Goal: Information Seeking & Learning: Learn about a topic

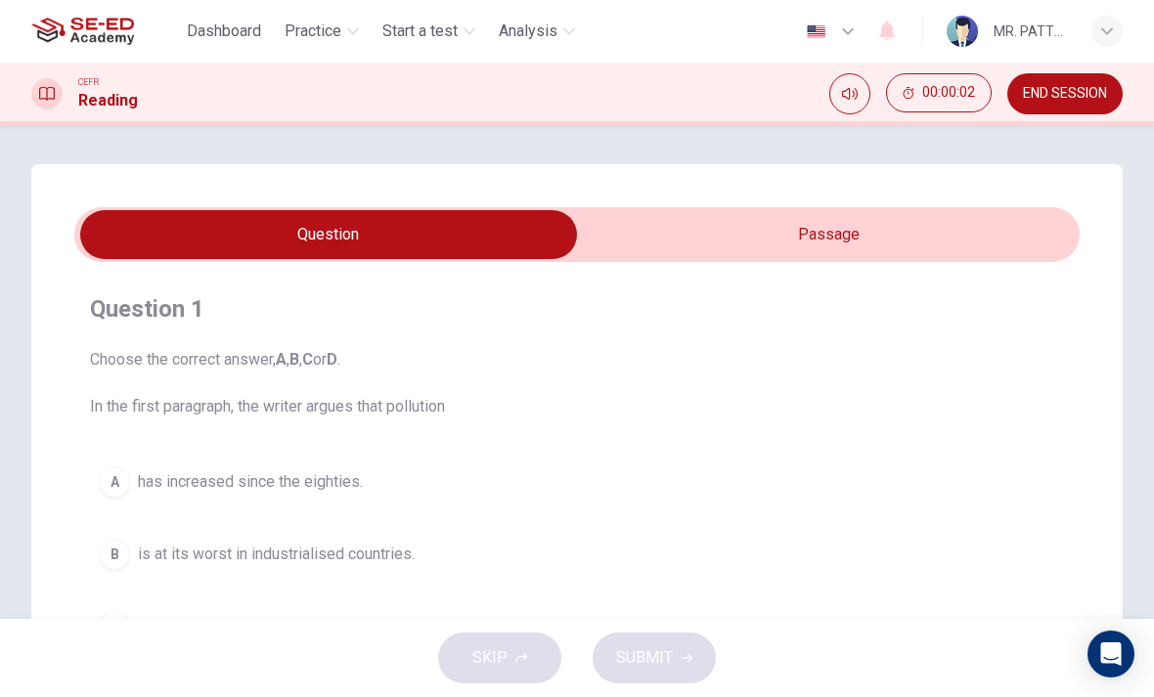
click at [954, 228] on input "checkbox" at bounding box center [329, 234] width 1508 height 49
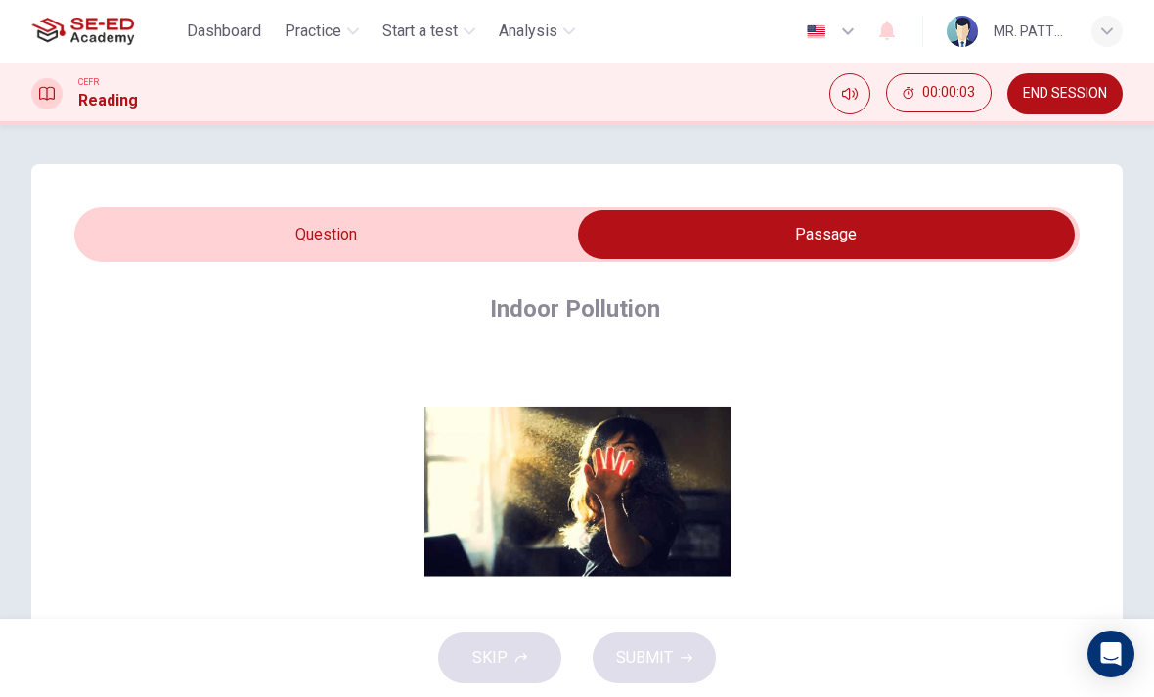
click at [952, 101] on span "00:00:03" at bounding box center [948, 93] width 53 height 16
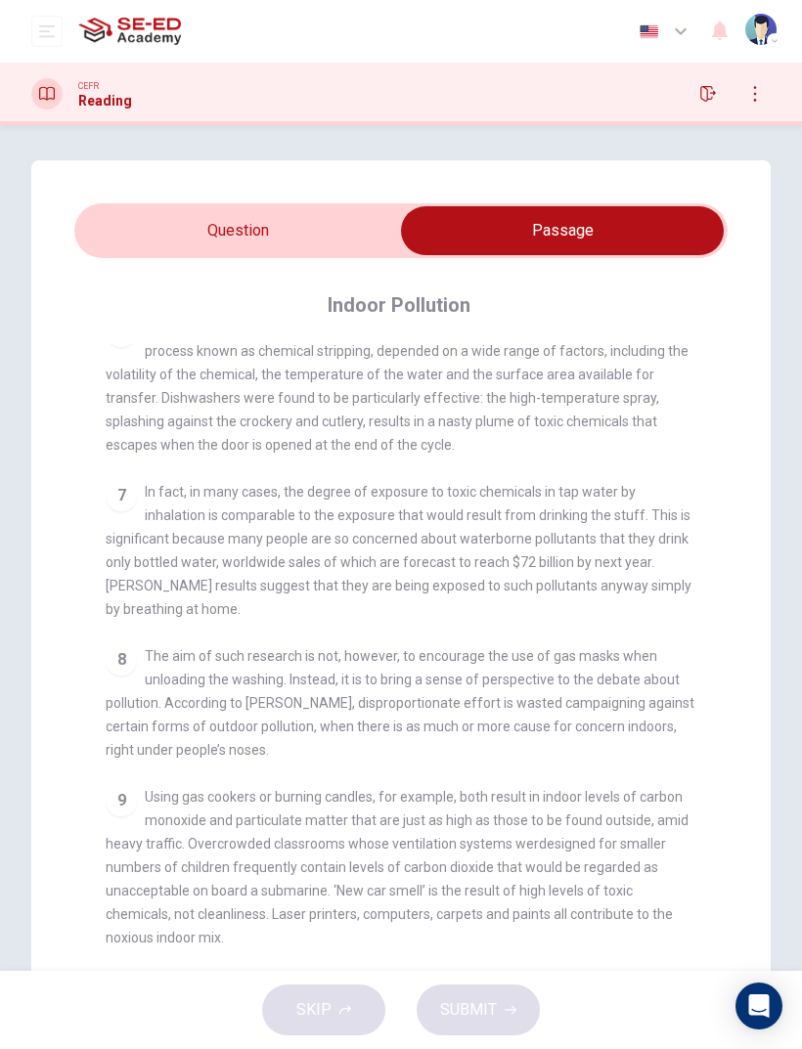
scroll to position [1366, 0]
click at [224, 242] on input "checkbox" at bounding box center [562, 230] width 980 height 49
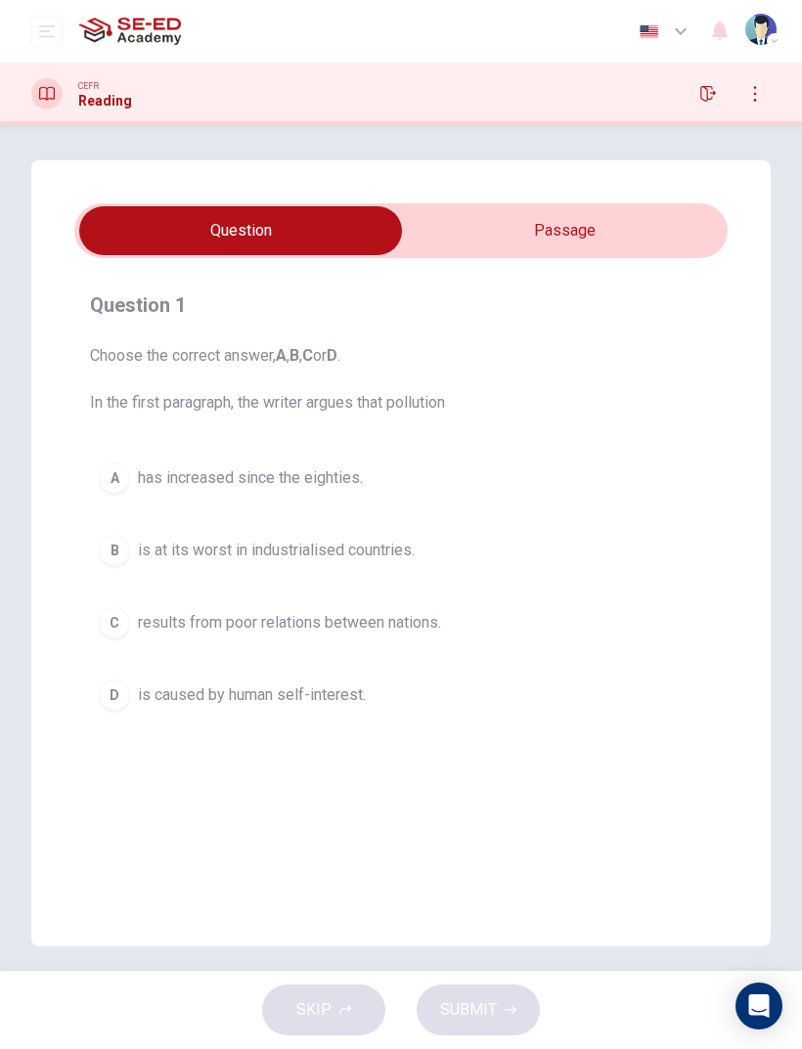
scroll to position [0, 0]
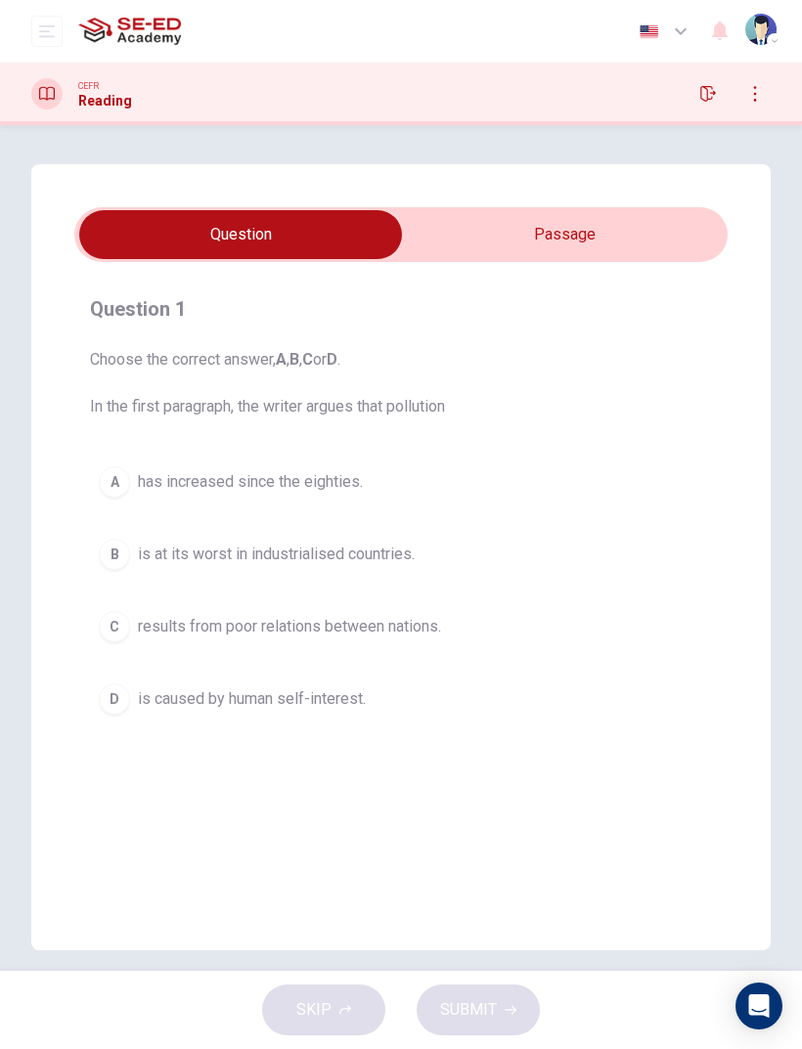
click at [113, 696] on div "D" at bounding box center [114, 698] width 31 height 31
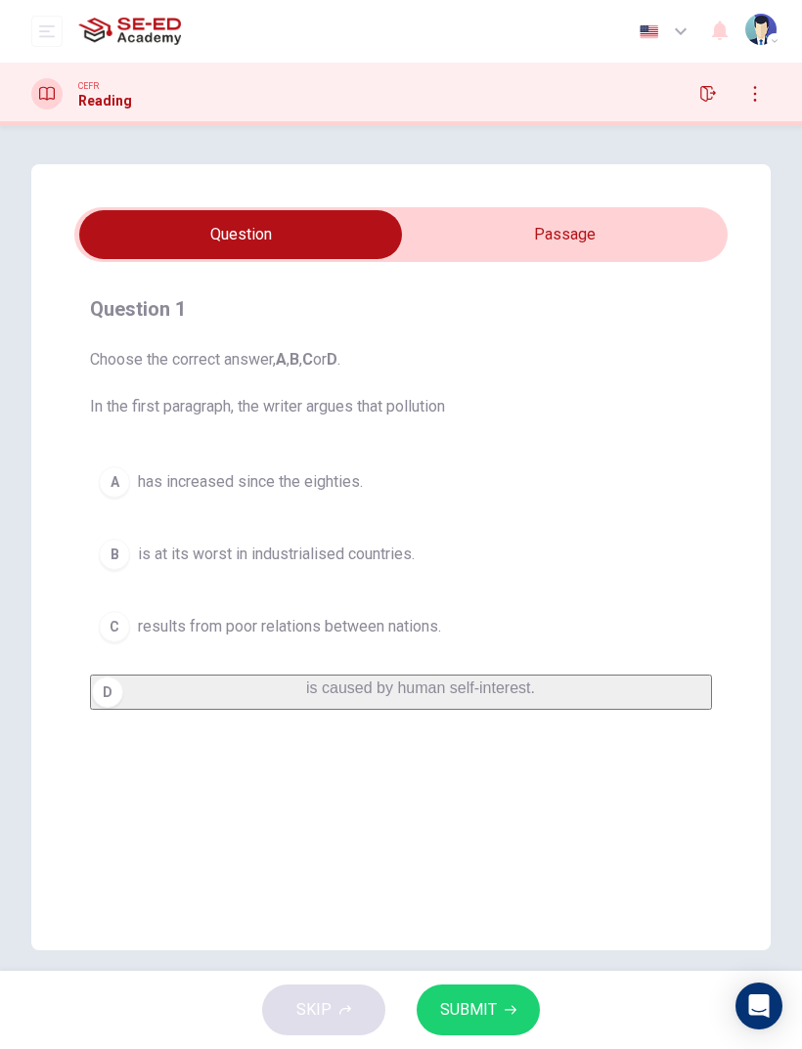
click at [521, 696] on button "SUBMIT" at bounding box center [478, 1010] width 123 height 51
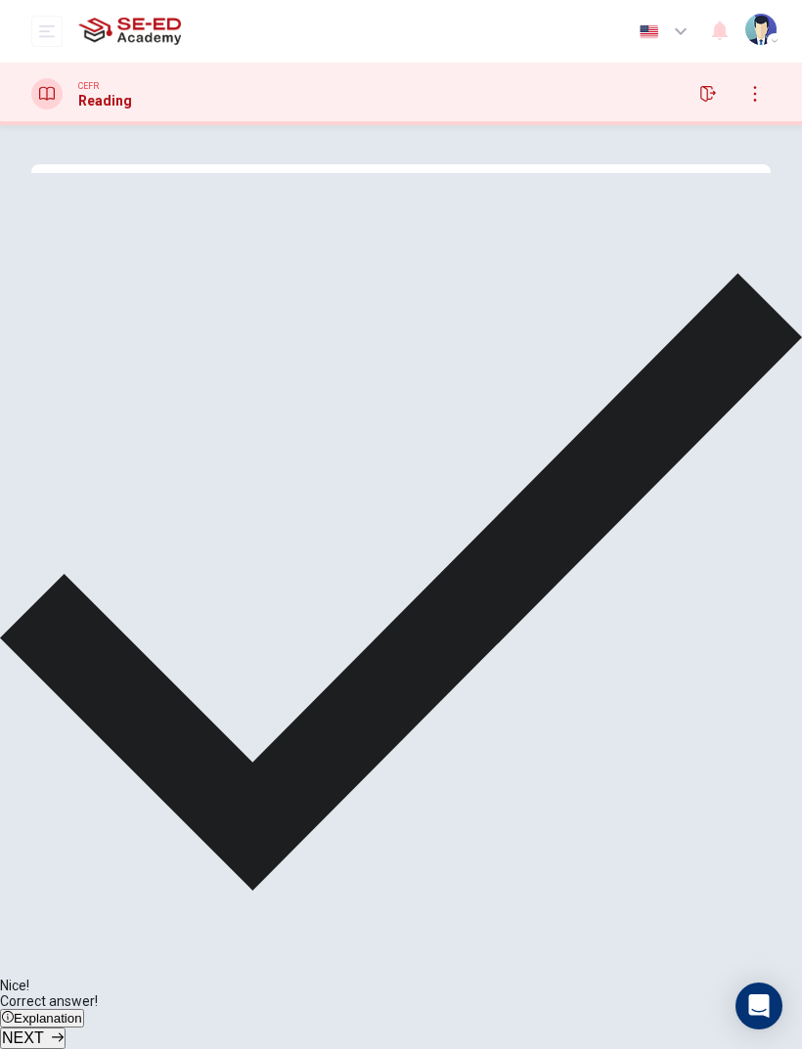
click at [44, 696] on span "NEXT" at bounding box center [23, 1038] width 42 height 17
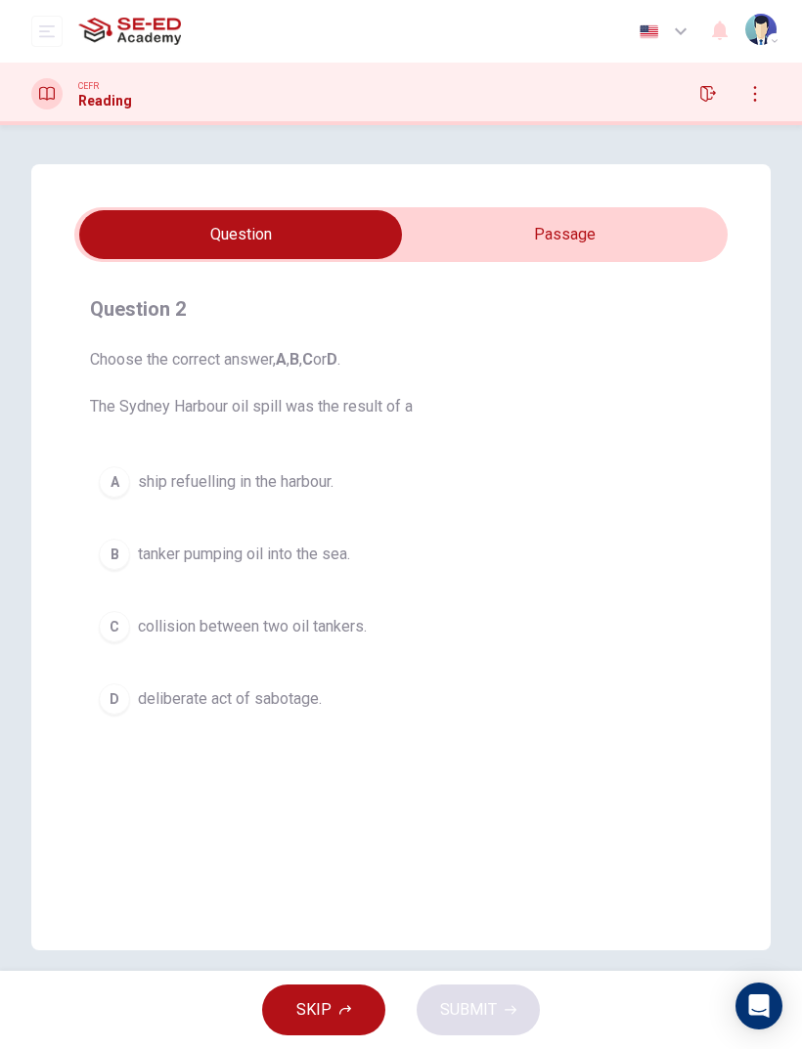
click at [640, 253] on input "checkbox" at bounding box center [241, 234] width 980 height 49
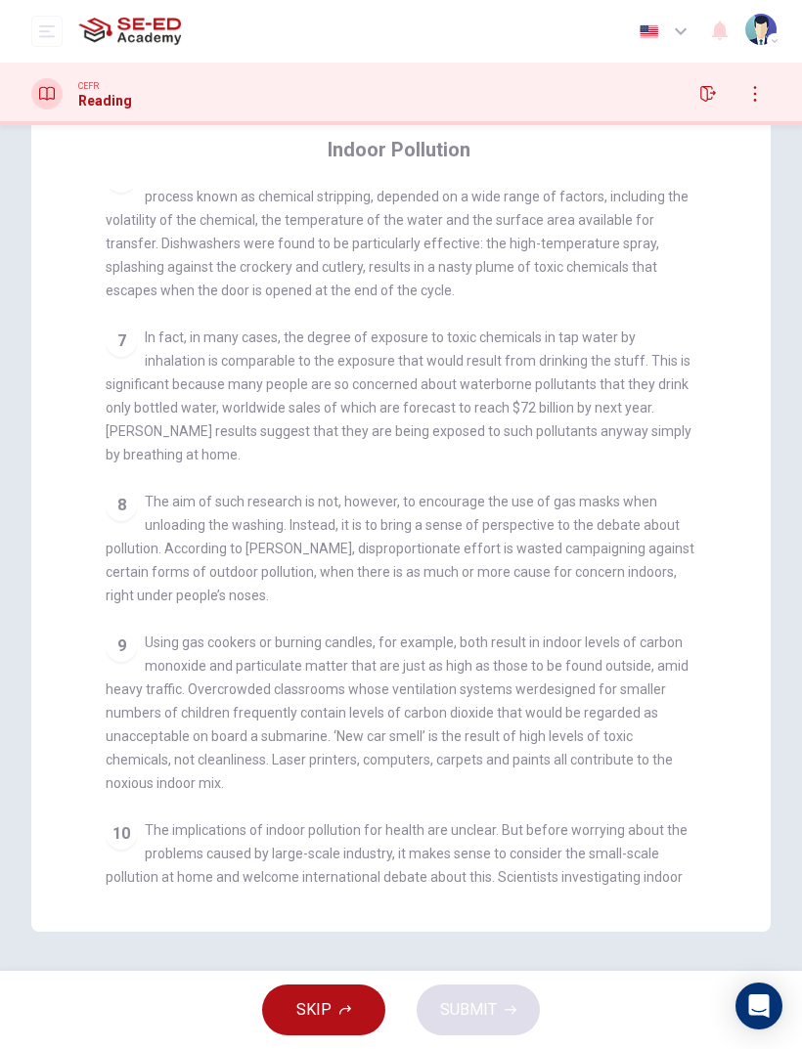
click at [238, 490] on div "8 The aim of such research is not, however, to encourage the use of gas masks w…" at bounding box center [402, 548] width 592 height 117
click at [241, 490] on div "8 The aim of such research is not, however, to encourage the use of gas masks w…" at bounding box center [402, 548] width 592 height 117
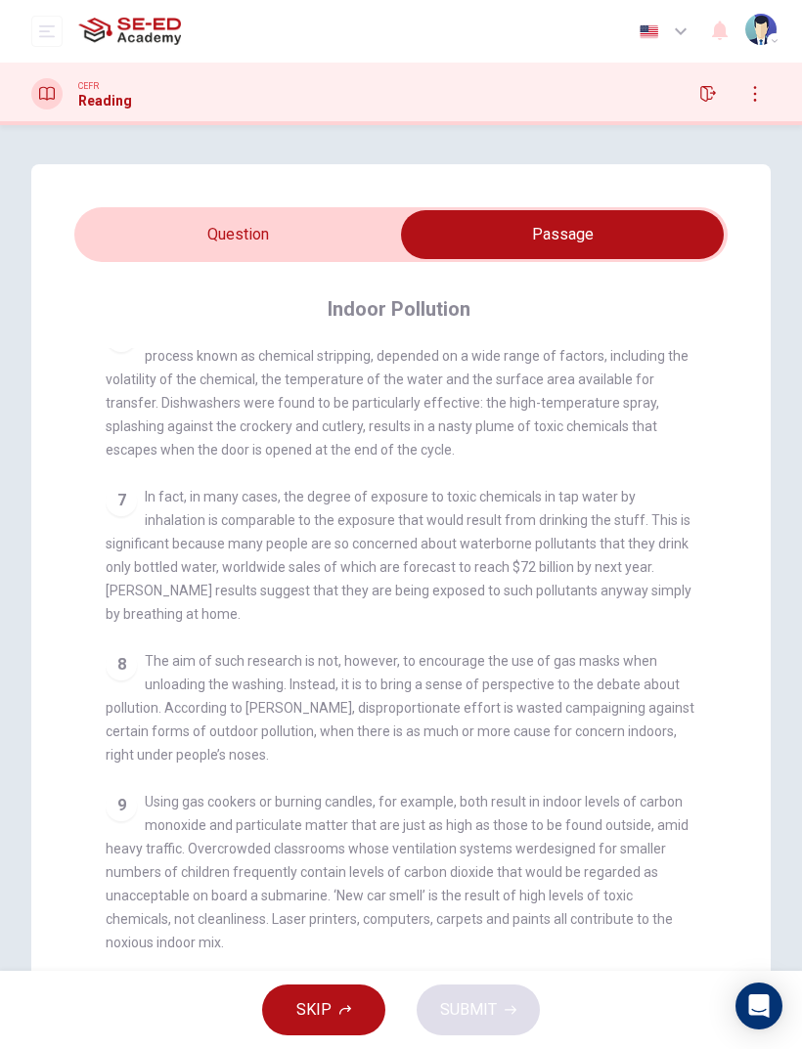
click at [556, 347] on div "Indoor Pollution CLICK TO ZOOM Click to Zoom 1 Since the early eighties we have…" at bounding box center [400, 670] width 653 height 817
click at [541, 368] on div "6 The degree to which the most volatile elements could be removed from the wate…" at bounding box center [402, 391] width 592 height 141
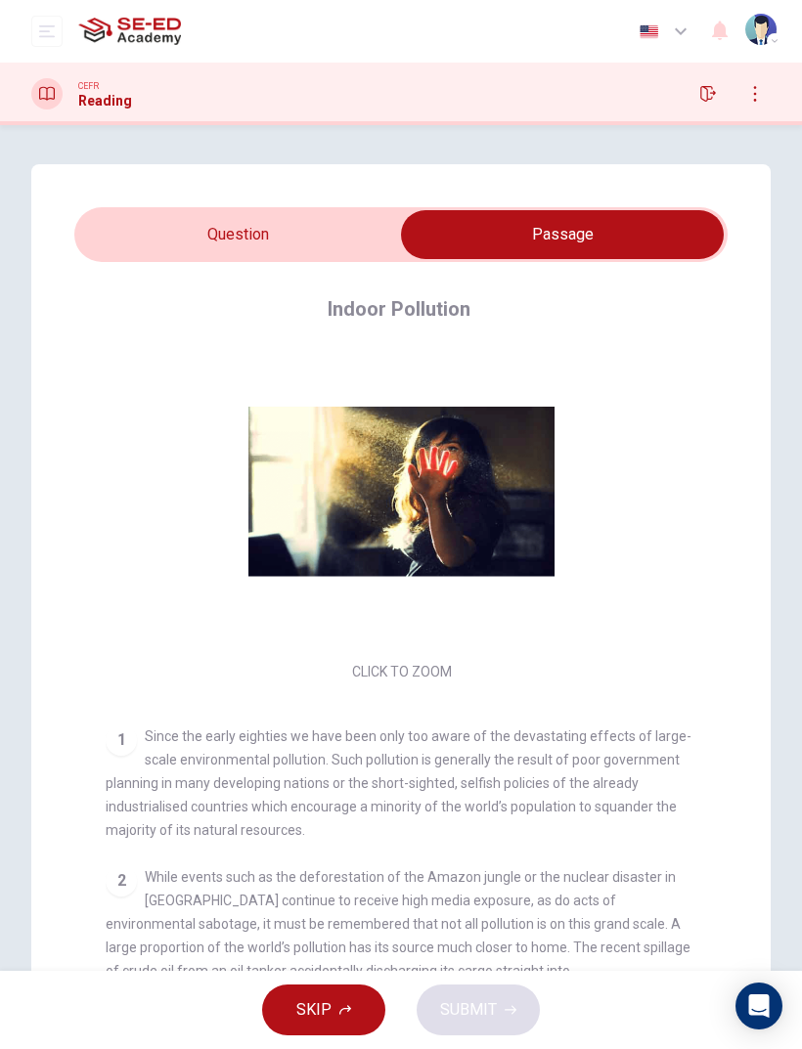
scroll to position [-2, 0]
click at [111, 202] on div "Question 2 Choose the correct answer, A , B , C or D . The Sydney Harbour oil s…" at bounding box center [400, 627] width 739 height 927
click at [111, 201] on div "Question 2 Choose the correct answer, A , B , C or D . The Sydney Harbour oil s…" at bounding box center [400, 627] width 739 height 927
click at [116, 226] on input "checkbox" at bounding box center [562, 234] width 980 height 49
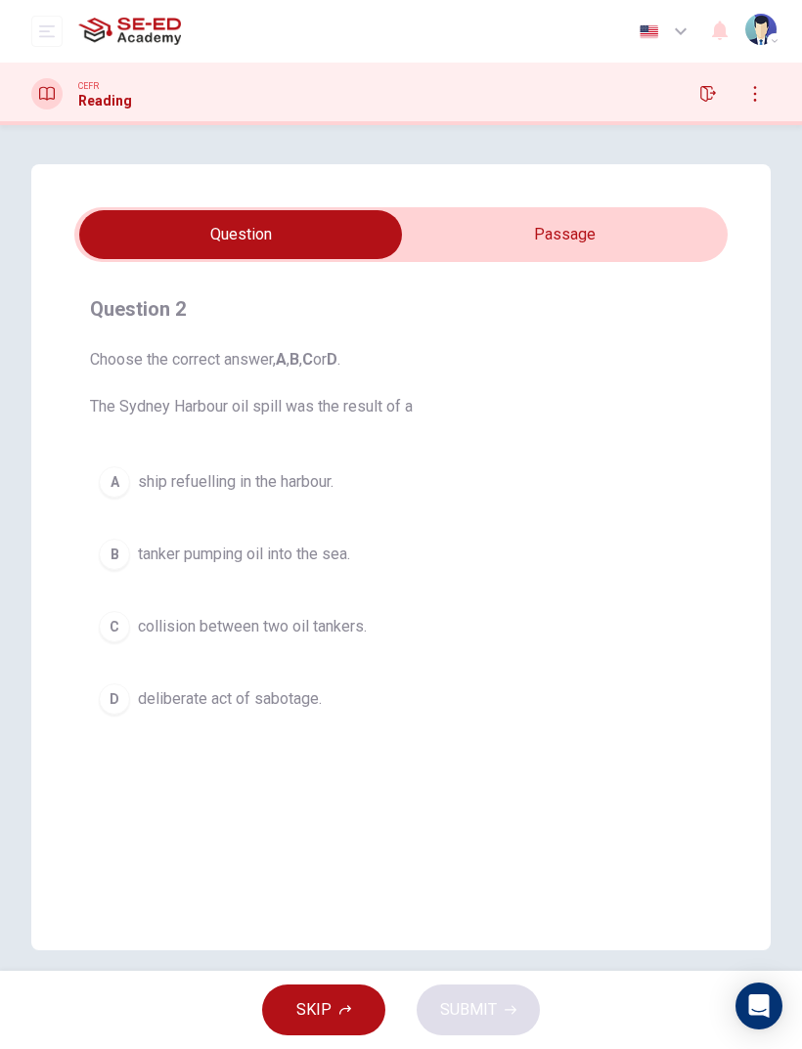
click at [144, 696] on div "Question 2 Choose the correct answer, A , B , C or D . The Sydney Harbour oil s…" at bounding box center [400, 557] width 739 height 786
click at [115, 564] on div "B" at bounding box center [114, 554] width 31 height 31
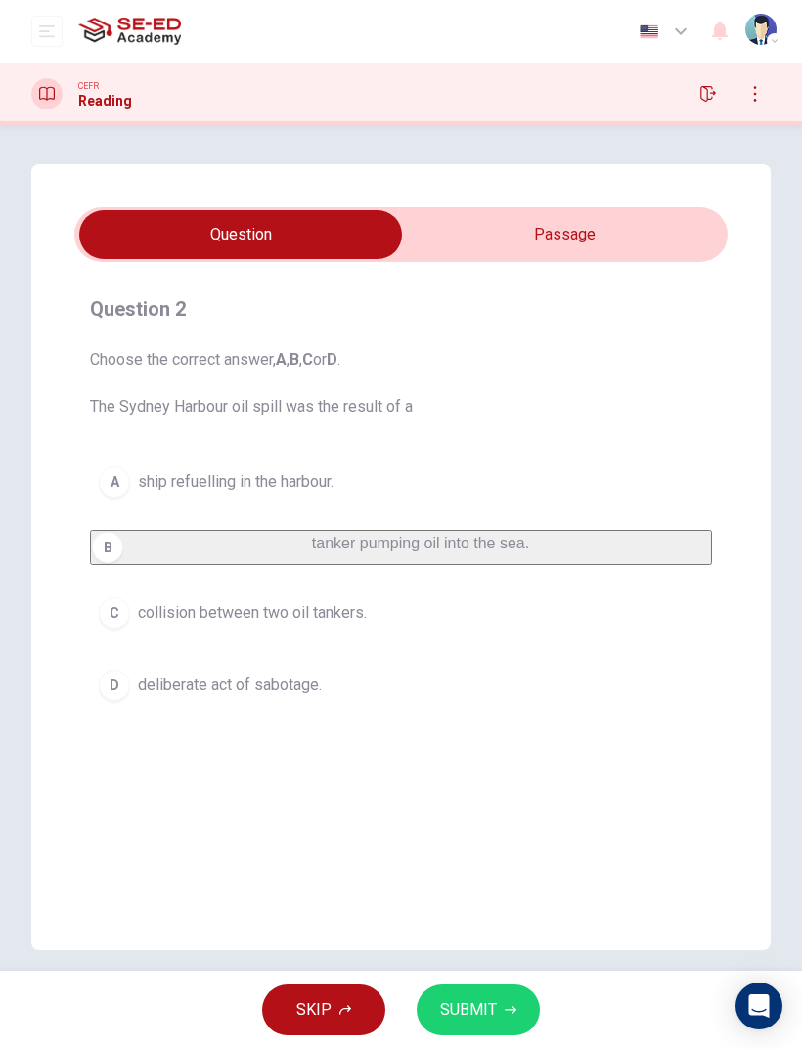
click at [485, 696] on span "SUBMIT" at bounding box center [468, 1009] width 57 height 27
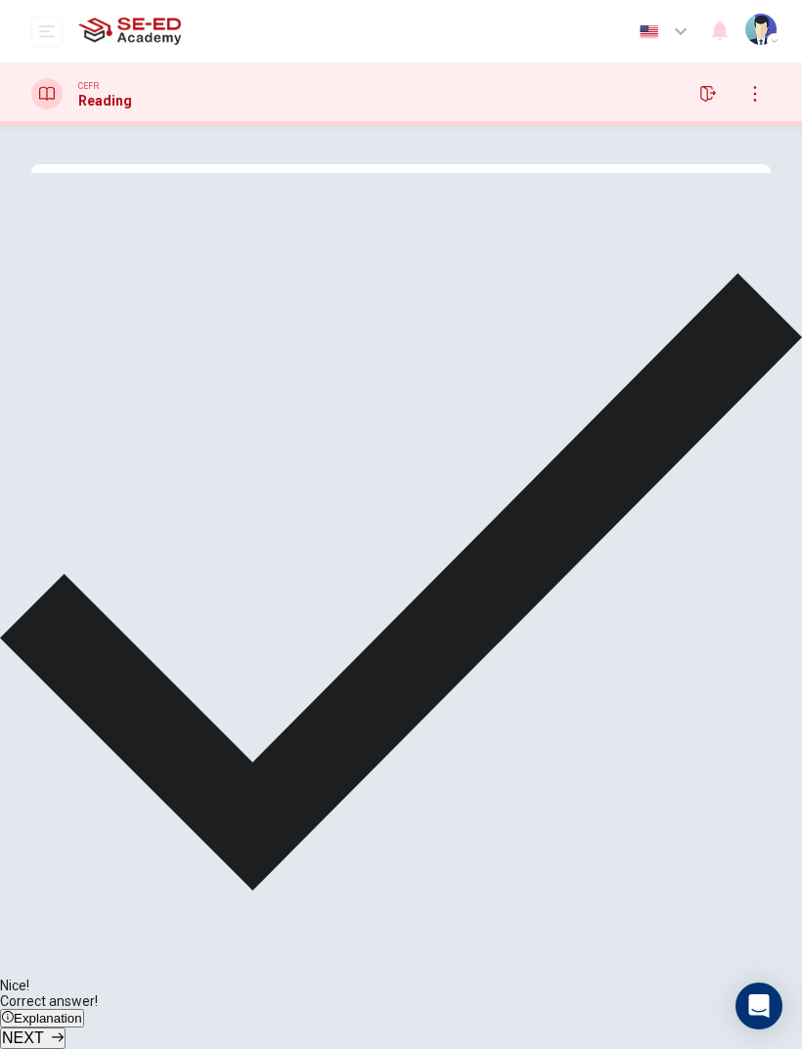
click at [44, 696] on span "NEXT" at bounding box center [23, 1038] width 42 height 17
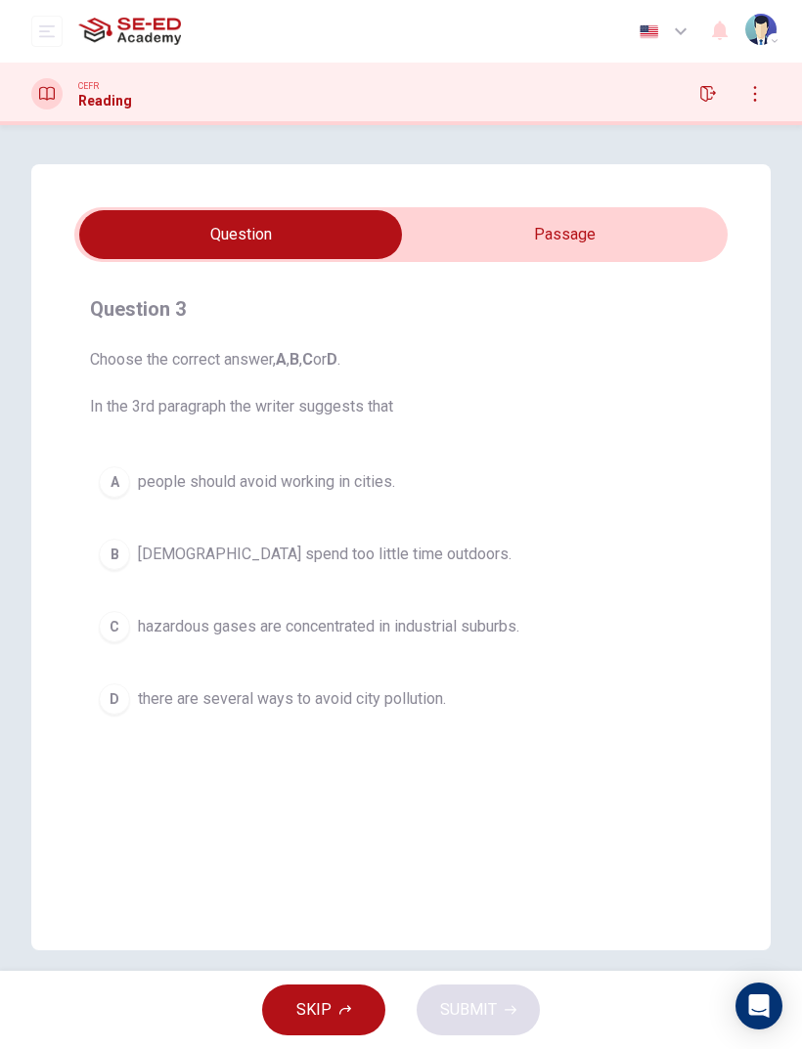
click at [647, 204] on div "Question 3 Choose the correct answer, A , B , C or D . In the 3rd paragraph the…" at bounding box center [400, 557] width 739 height 786
click at [658, 223] on input "checkbox" at bounding box center [241, 234] width 980 height 49
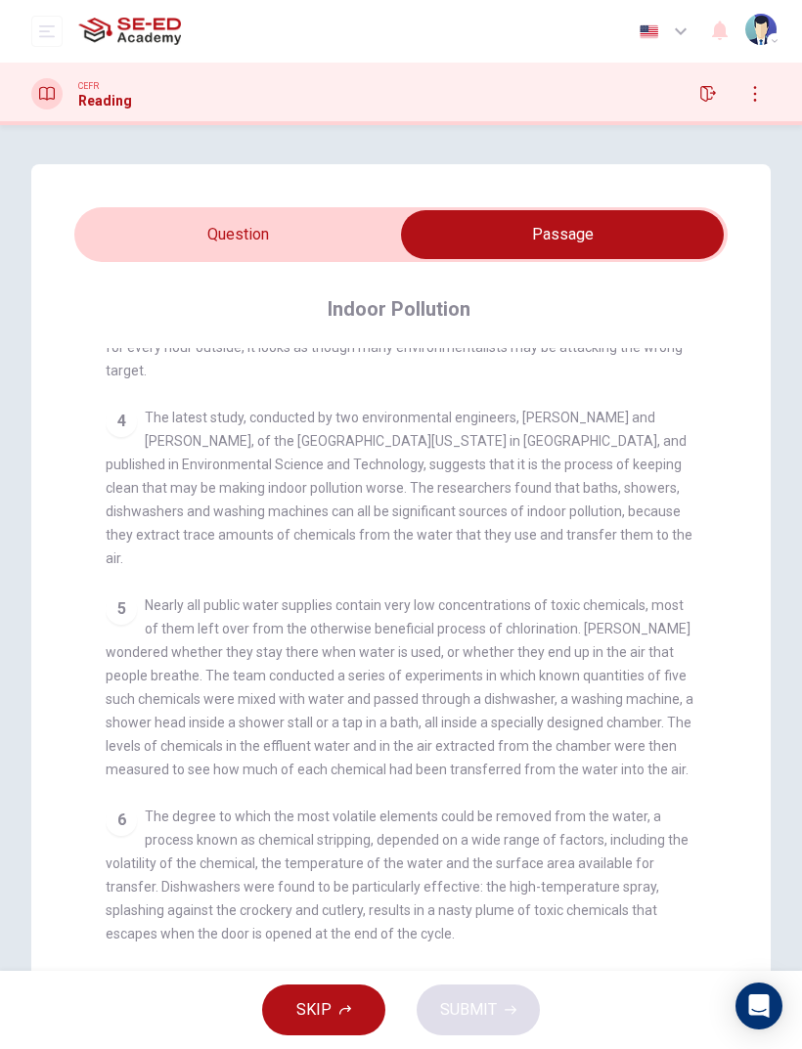
scroll to position [950, 0]
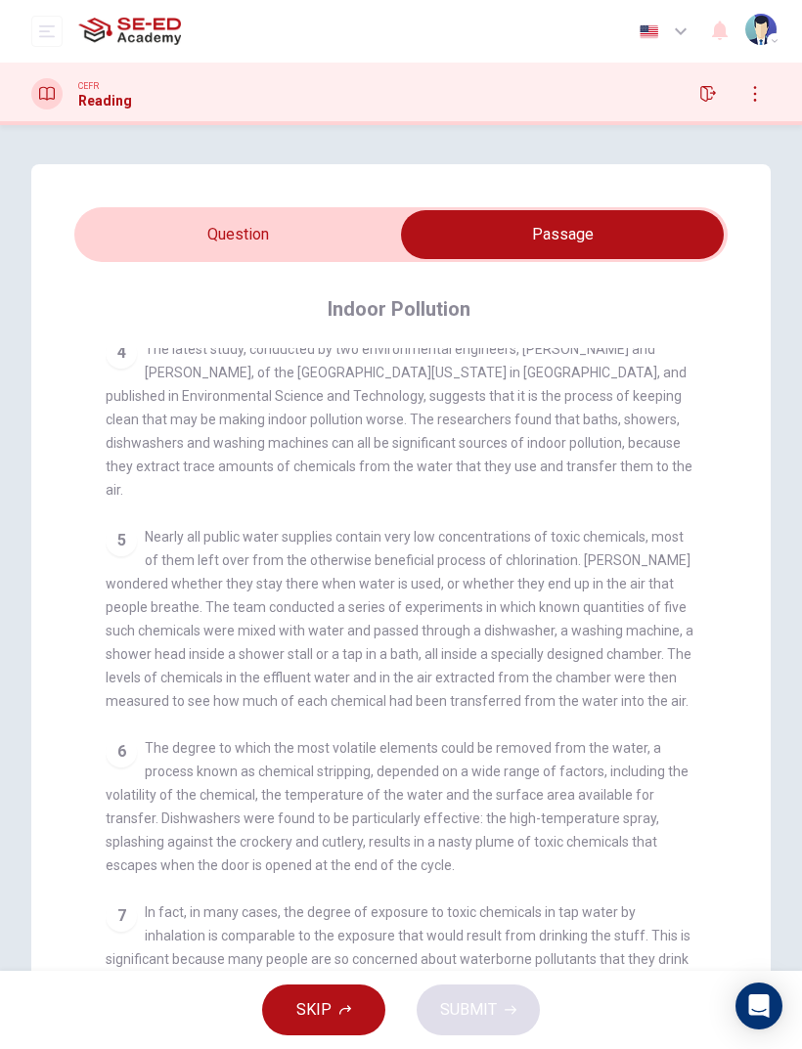
click at [211, 245] on input "checkbox" at bounding box center [562, 234] width 980 height 49
checkbox input "false"
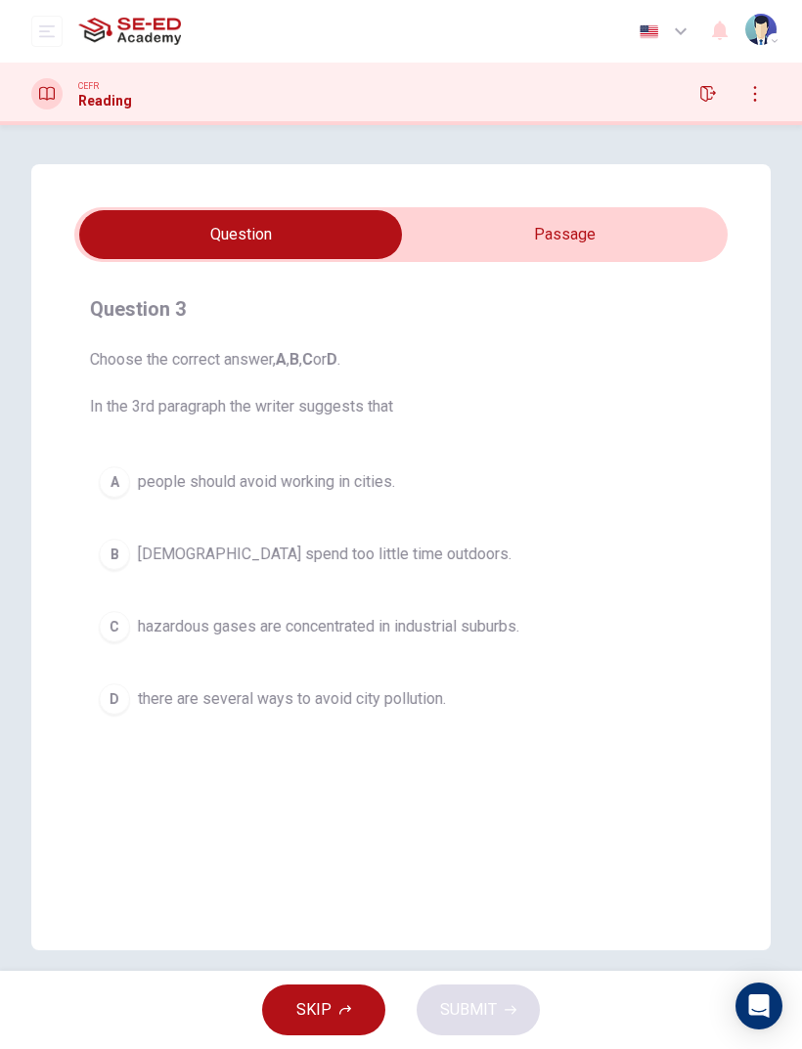
click at [110, 696] on div "D" at bounding box center [114, 698] width 31 height 31
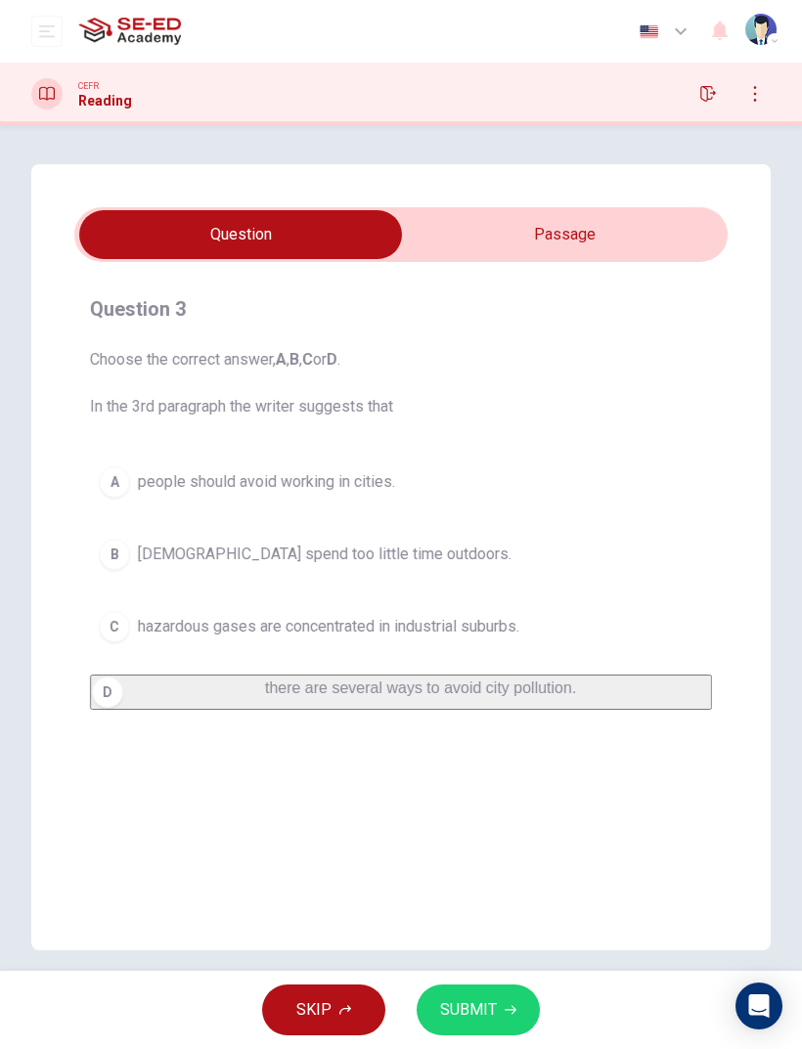
click at [523, 696] on button "SUBMIT" at bounding box center [478, 1010] width 123 height 51
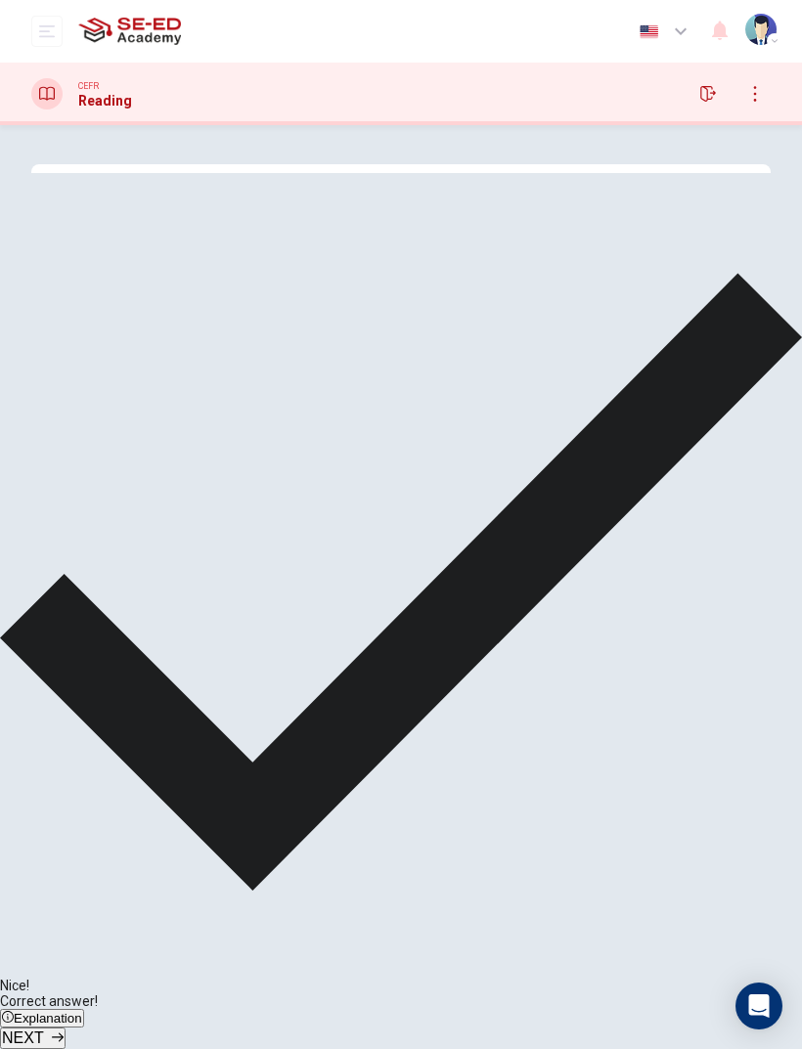
click at [44, 696] on span "NEXT" at bounding box center [23, 1038] width 42 height 17
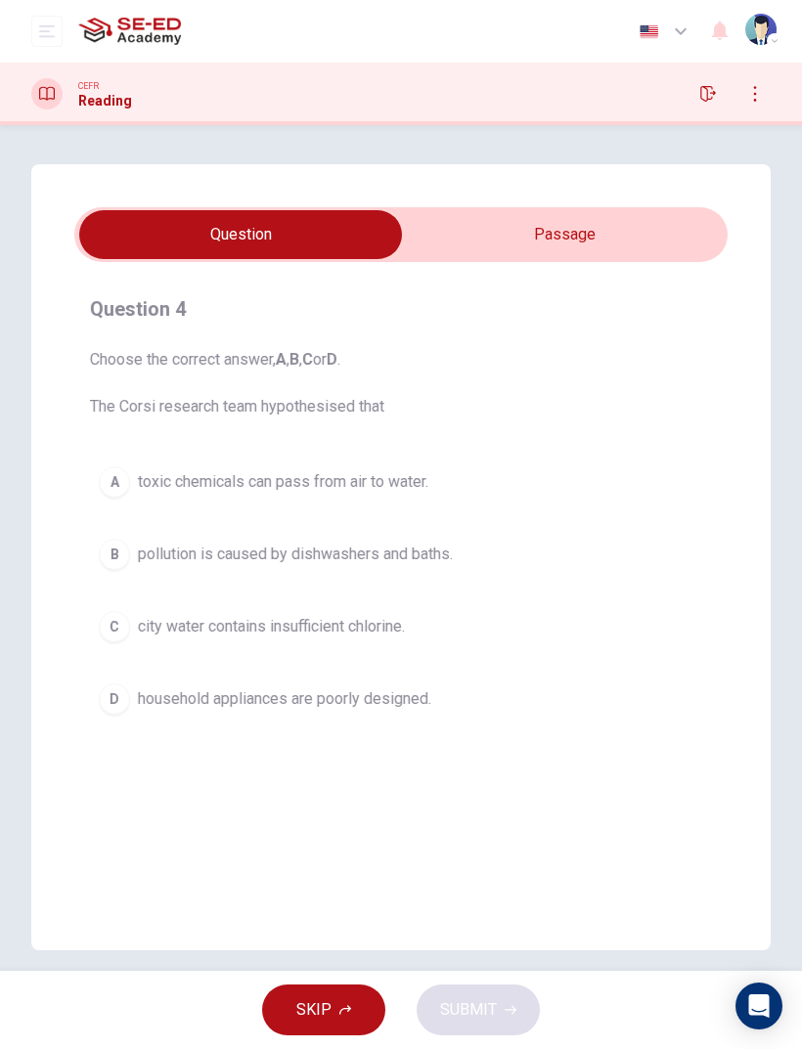
click at [124, 570] on button "B pollution is caused by dishwashers and baths." at bounding box center [401, 554] width 622 height 49
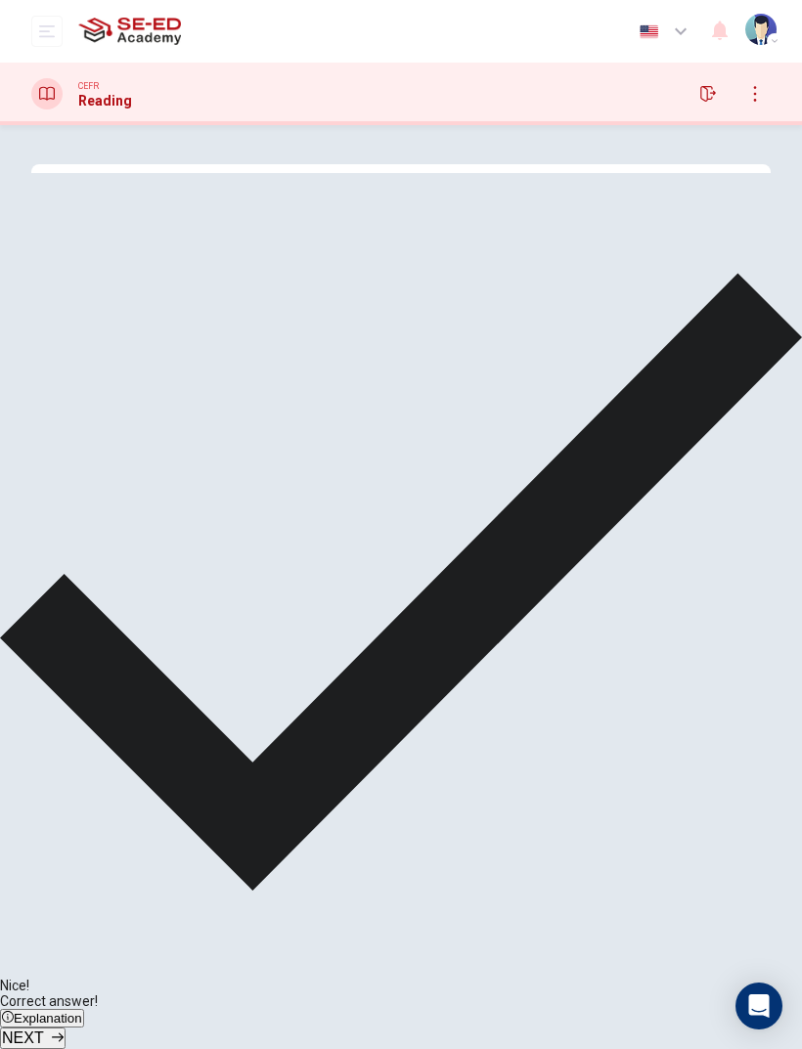
click at [44, 696] on span "NEXT" at bounding box center [23, 1038] width 42 height 17
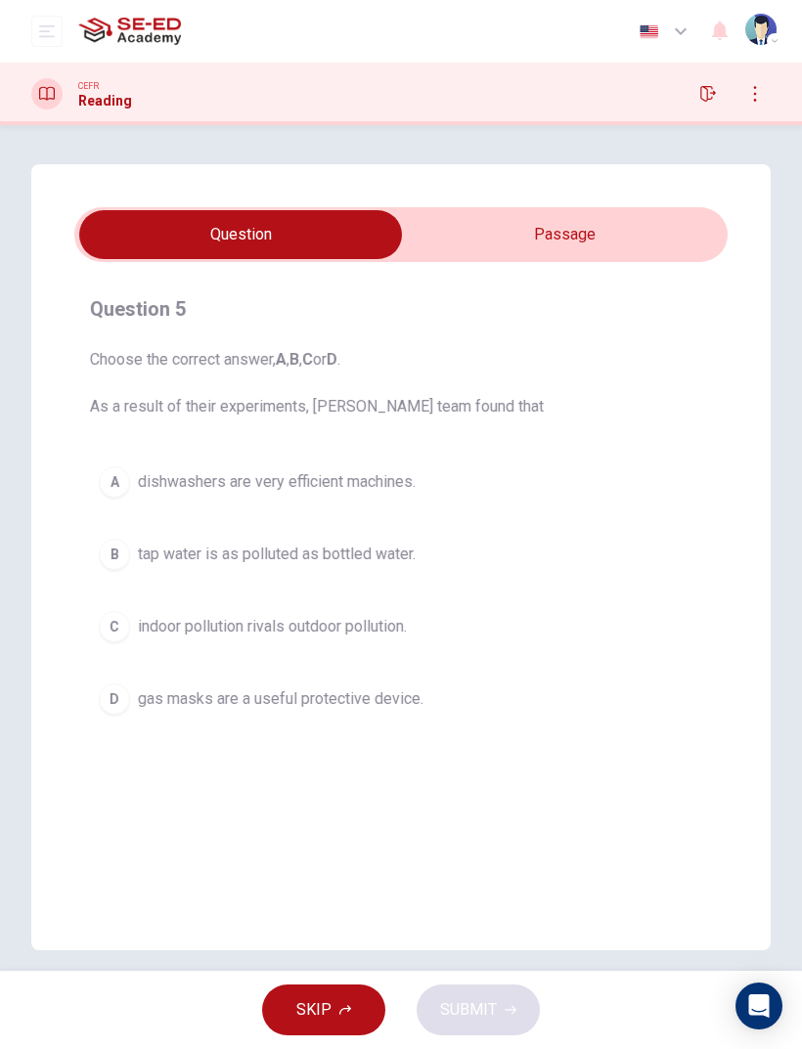
click at [136, 491] on button "A dishwashers are very efficient machines." at bounding box center [401, 482] width 622 height 49
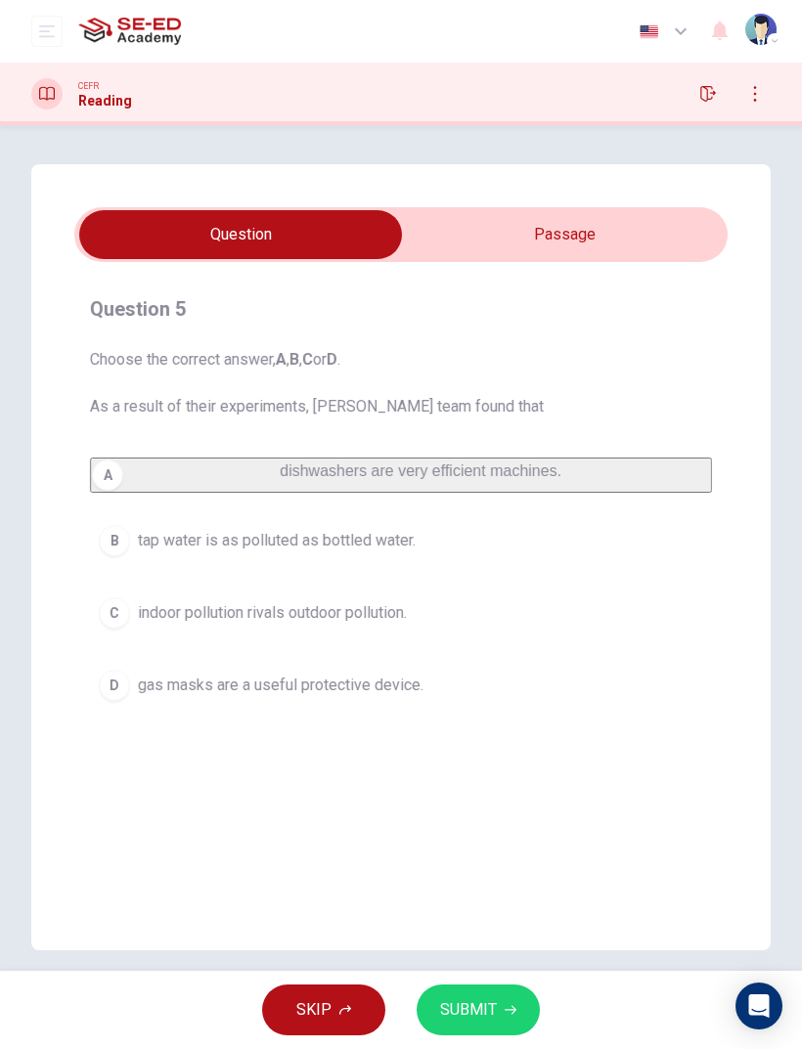
click at [525, 696] on button "SUBMIT" at bounding box center [478, 1010] width 123 height 51
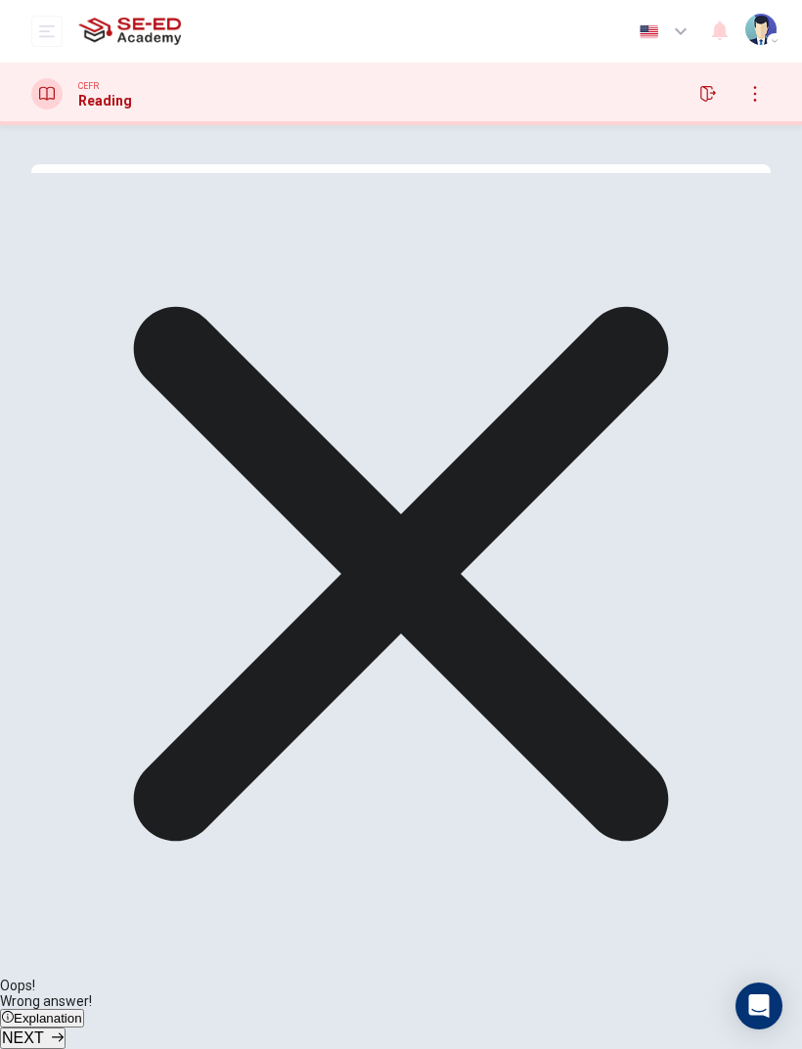
click at [721, 72] on div "CEFR Reading" at bounding box center [401, 94] width 802 height 63
click at [720, 72] on div "CEFR Reading" at bounding box center [401, 94] width 802 height 63
click at [699, 101] on button "button" at bounding box center [707, 93] width 31 height 31
